Goal: Navigation & Orientation: Find specific page/section

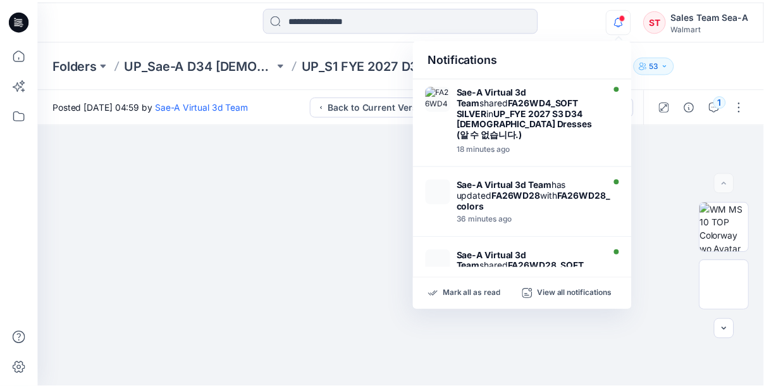
scroll to position [127, 0]
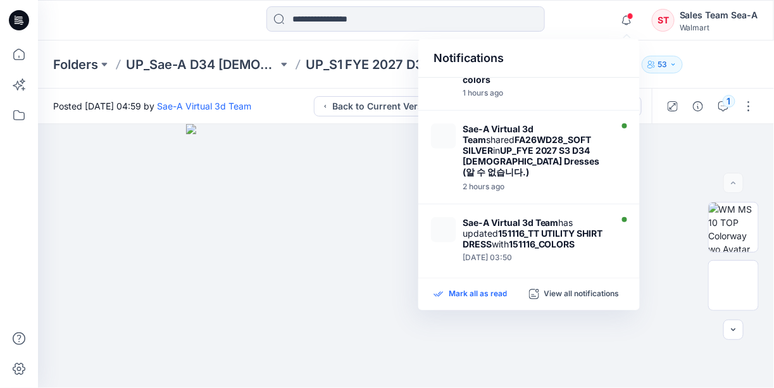
click at [464, 294] on p "Mark all as read" at bounding box center [478, 293] width 58 height 11
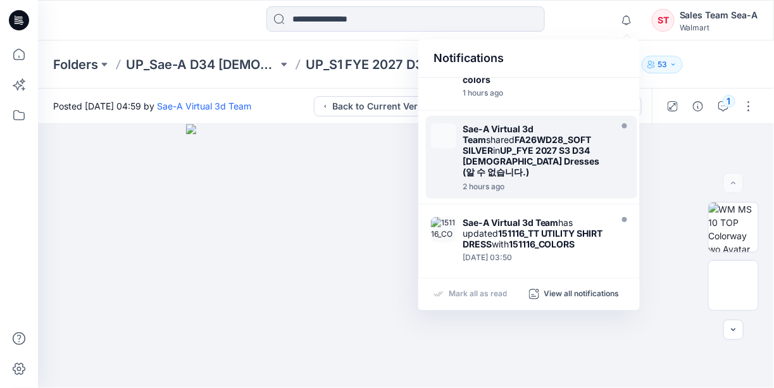
click at [533, 145] on strong "UP_FYE 2027 S3 D34 [DEMOGRAPHIC_DATA] Dresses (알 수 없습니다.)" at bounding box center [530, 161] width 137 height 32
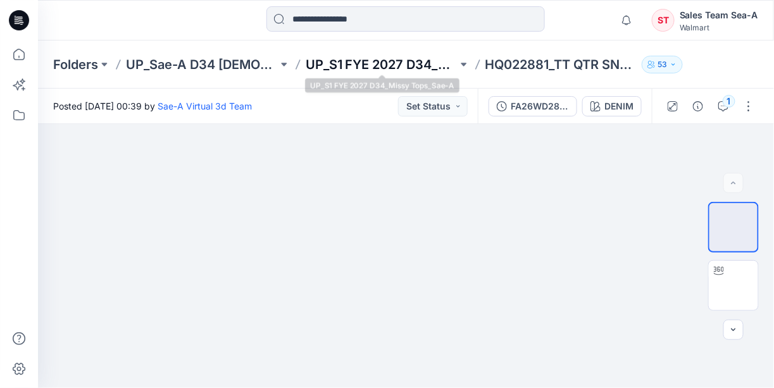
click at [414, 63] on p "UP_S1 FYE 2027 D34_Missy Tops_Sae-A" at bounding box center [382, 65] width 152 height 18
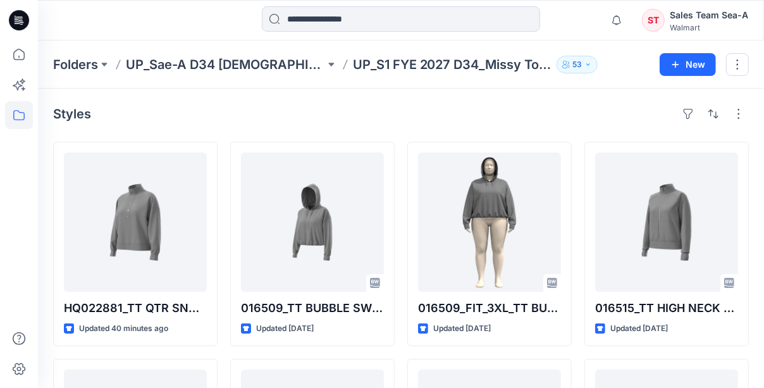
scroll to position [63, 0]
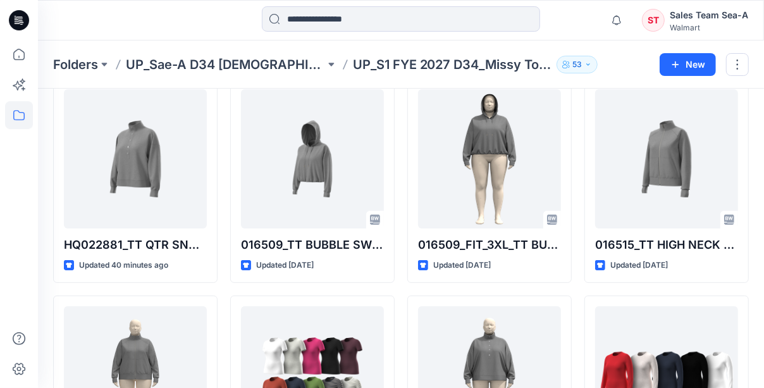
click at [84, 51] on div "Folders UP_Sae-A D34 [DEMOGRAPHIC_DATA] Knit Tops UP_S1 FYE 2027 D34_Missy Tops…" at bounding box center [401, 64] width 726 height 48
click at [85, 52] on div "Folders UP_Sae-A D34 [DEMOGRAPHIC_DATA] Knit Tops UP_S1 FYE 2027 D34_Missy Tops…" at bounding box center [401, 64] width 726 height 48
click at [92, 62] on p "Folders" at bounding box center [75, 65] width 45 height 18
